Goal: Task Accomplishment & Management: Use online tool/utility

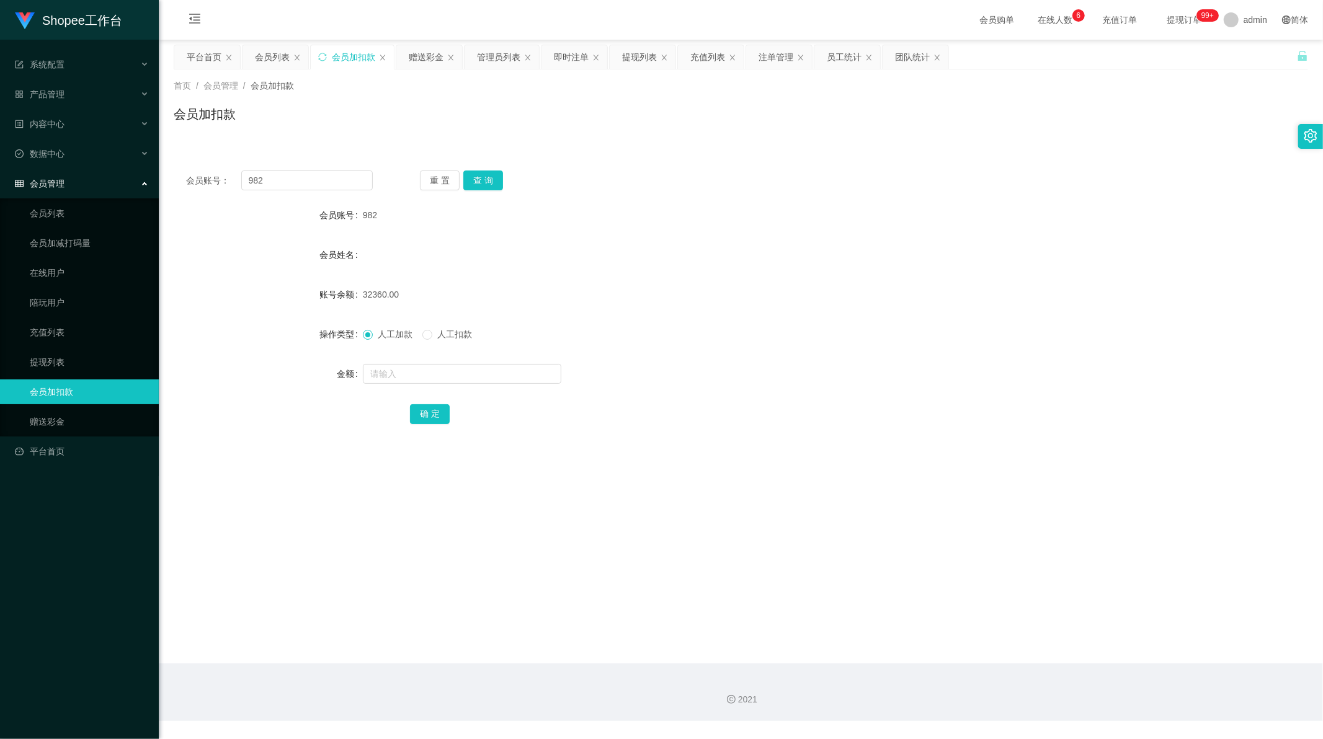
scroll to position [1, 0]
click at [426, 52] on div "赠送彩金" at bounding box center [426, 57] width 35 height 24
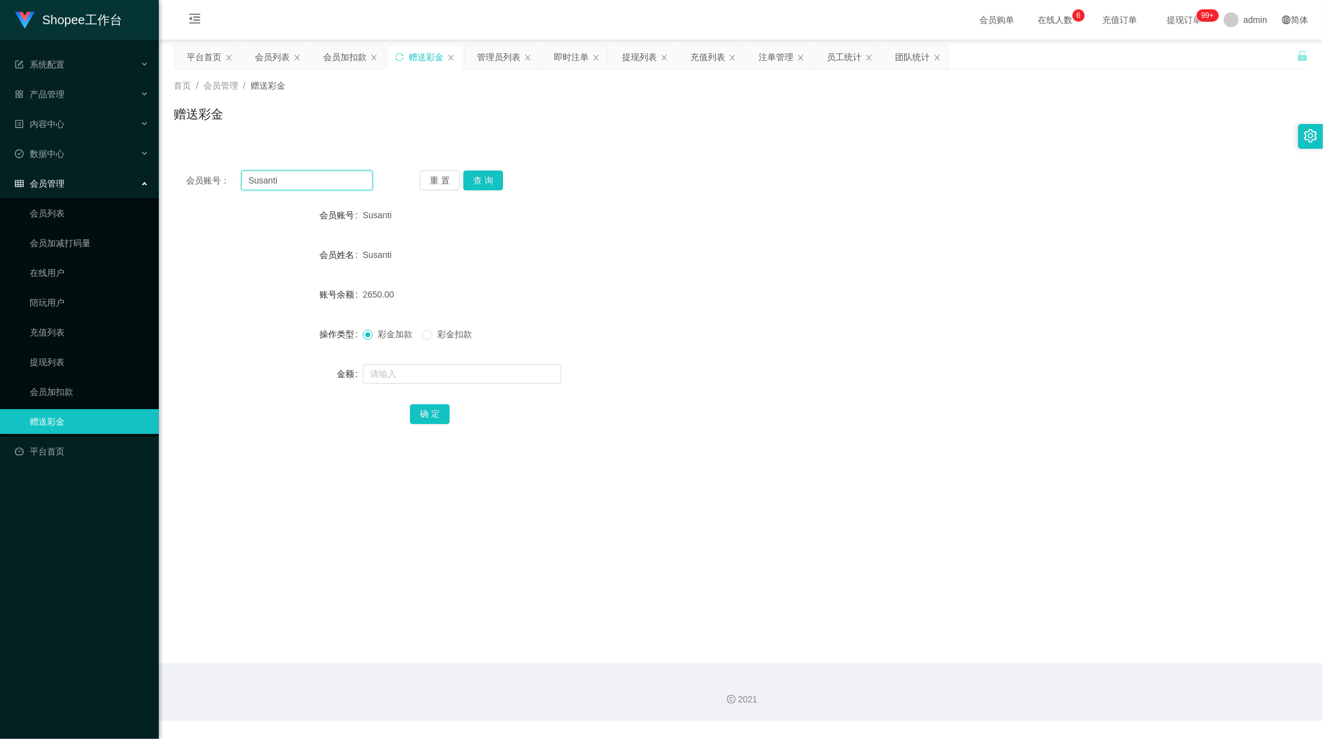
click at [322, 182] on input "Susanti" at bounding box center [307, 181] width 132 height 20
drag, startPoint x: 322, startPoint y: 182, endPoint x: 474, endPoint y: 168, distance: 152.6
click at [323, 182] on input "Susanti" at bounding box center [307, 181] width 132 height 20
paste input "[PERSON_NAME]"
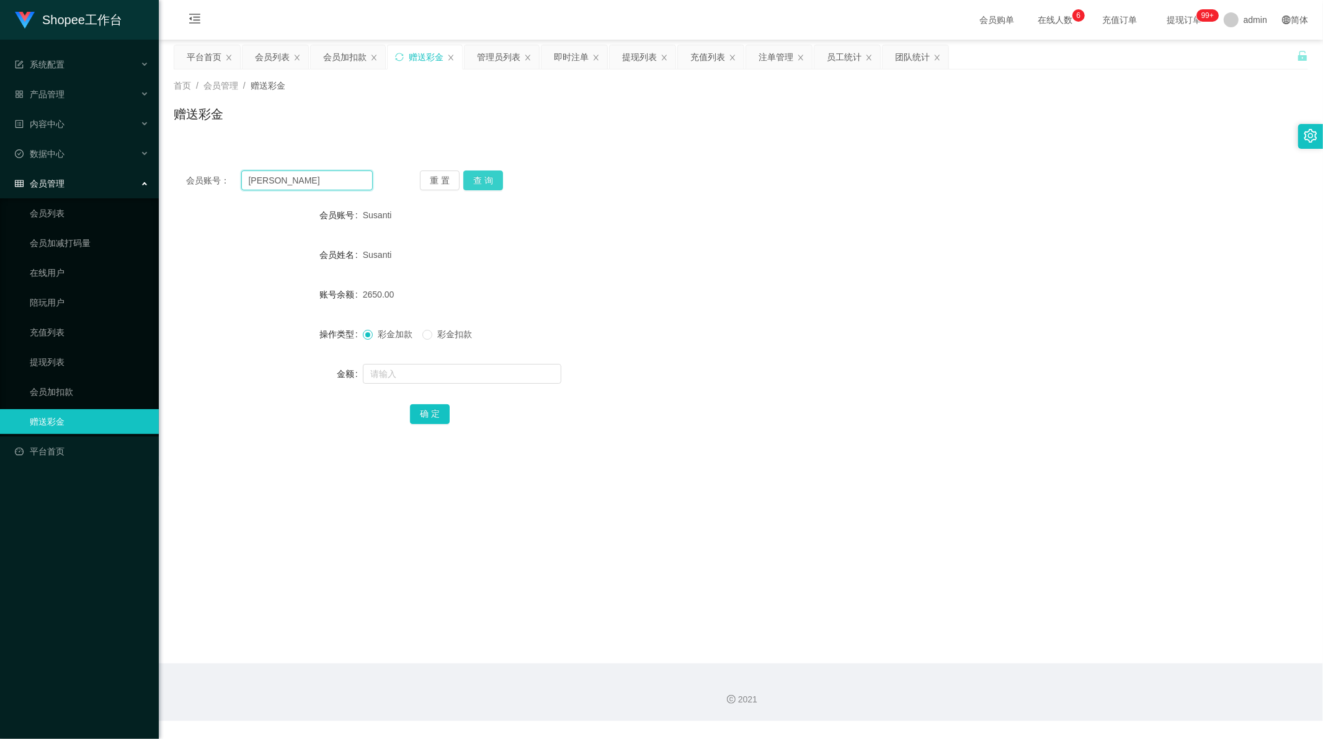
type input "[PERSON_NAME]"
click at [485, 179] on button "查 询" at bounding box center [483, 181] width 40 height 20
click at [413, 373] on input "text" at bounding box center [462, 374] width 198 height 20
type input "80"
click at [424, 413] on button "确 定" at bounding box center [430, 414] width 40 height 20
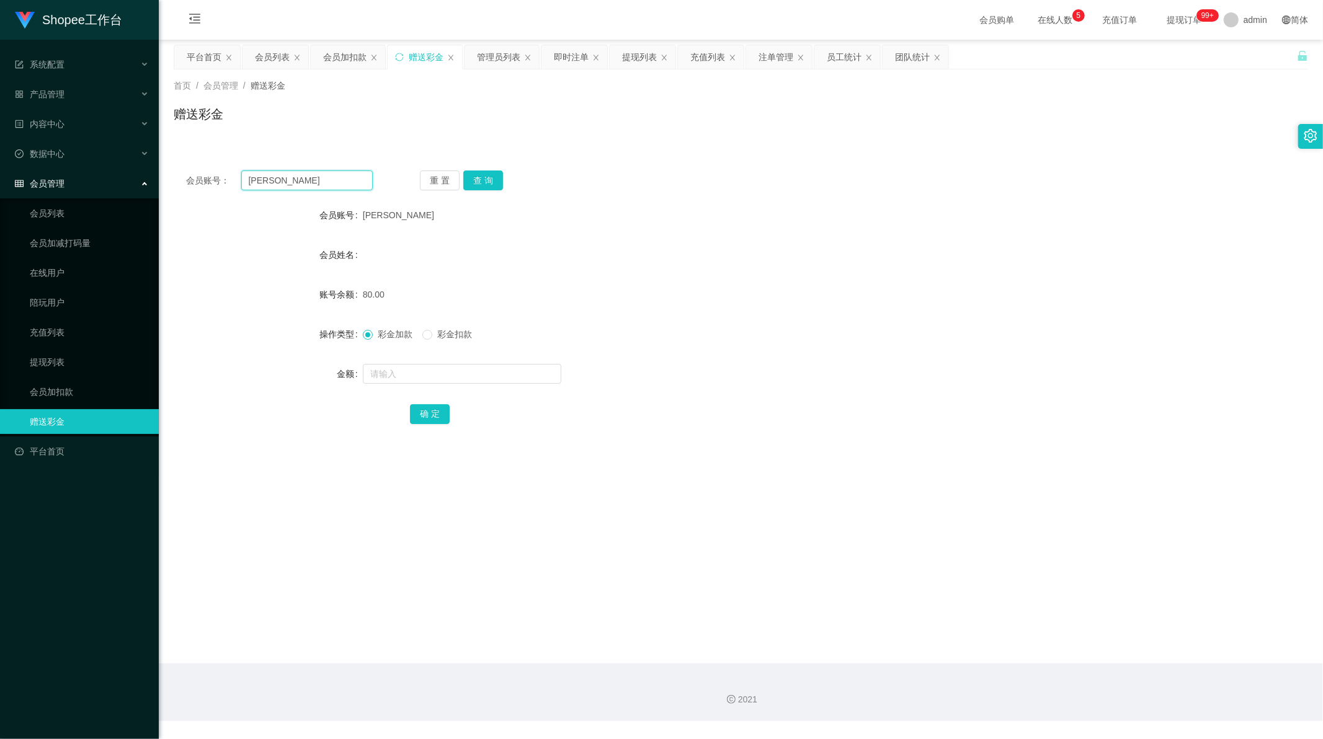
click at [302, 181] on input "[PERSON_NAME]" at bounding box center [307, 181] width 132 height 20
drag, startPoint x: 302, startPoint y: 181, endPoint x: 324, endPoint y: 181, distance: 22.3
click at [309, 181] on input "[PERSON_NAME]" at bounding box center [307, 181] width 132 height 20
paste input "Vunloong1987"
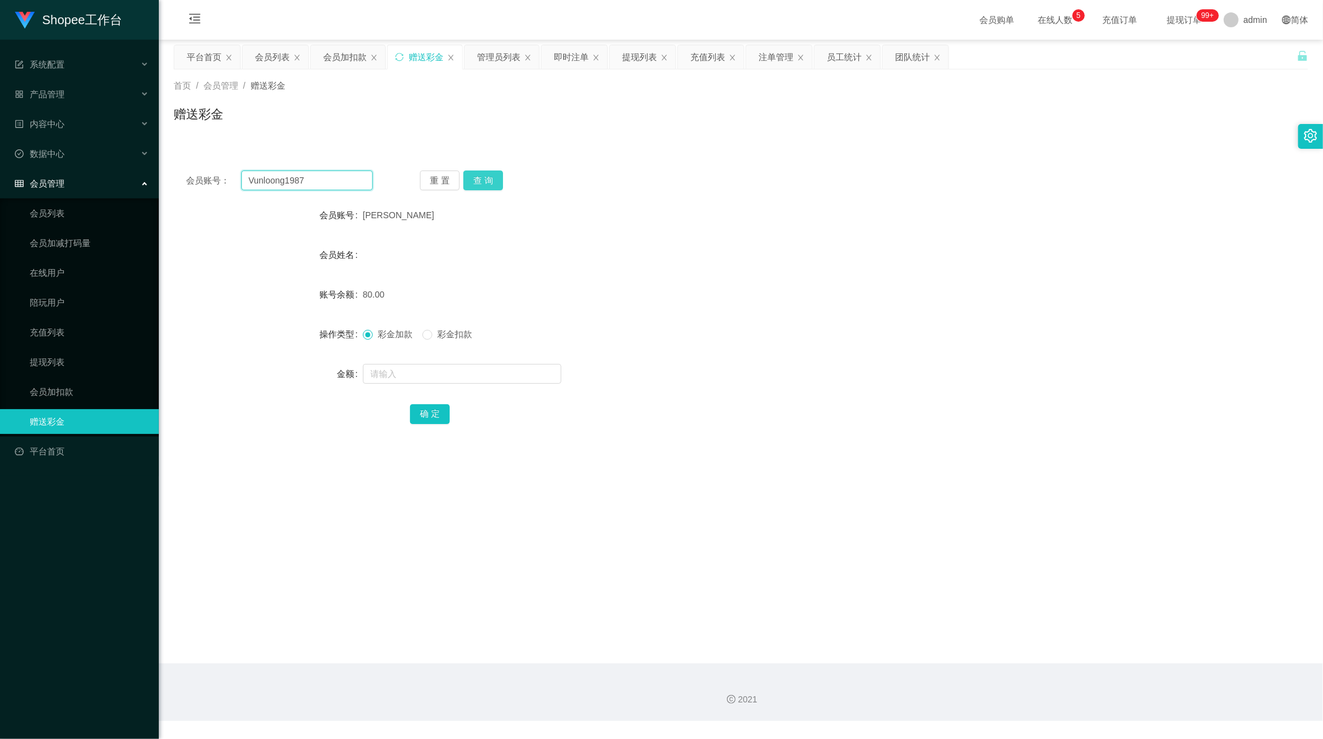
type input "Vunloong1987"
click at [482, 182] on button "查 询" at bounding box center [483, 181] width 40 height 20
